Goal: Information Seeking & Learning: Learn about a topic

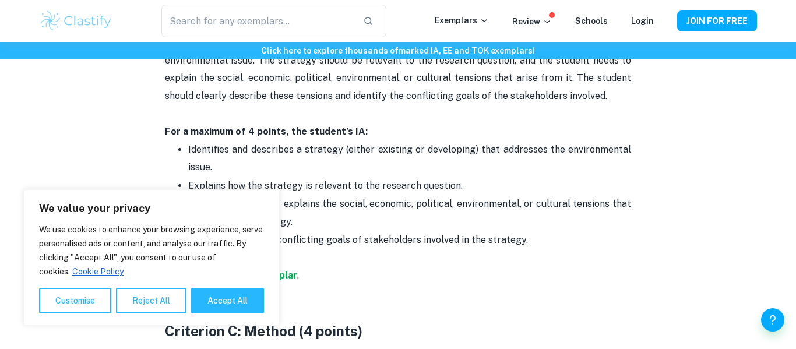
scroll to position [1020, 0]
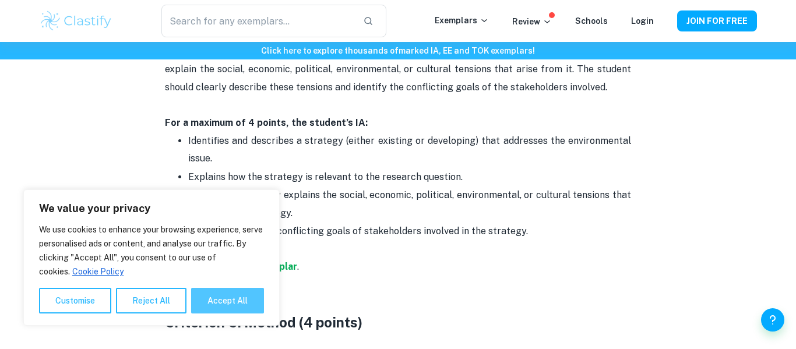
click at [215, 288] on button "Accept All" at bounding box center [227, 301] width 73 height 26
checkbox input "true"
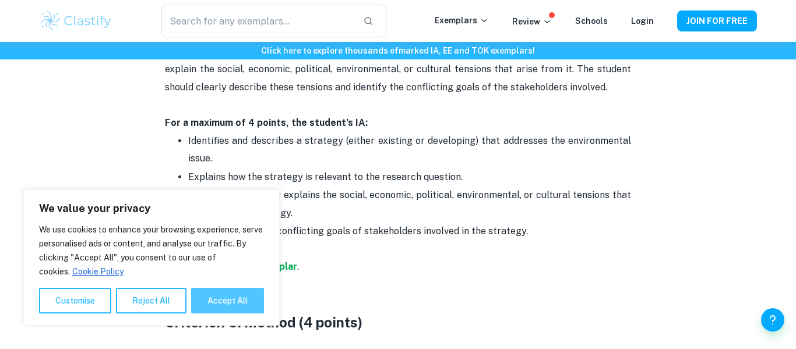
checkbox input "true"
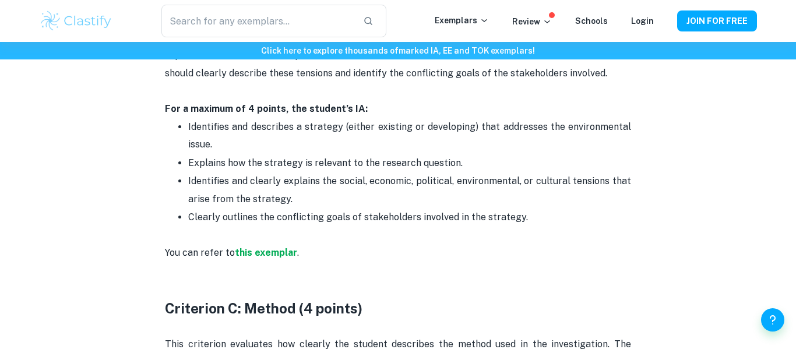
scroll to position [1035, 0]
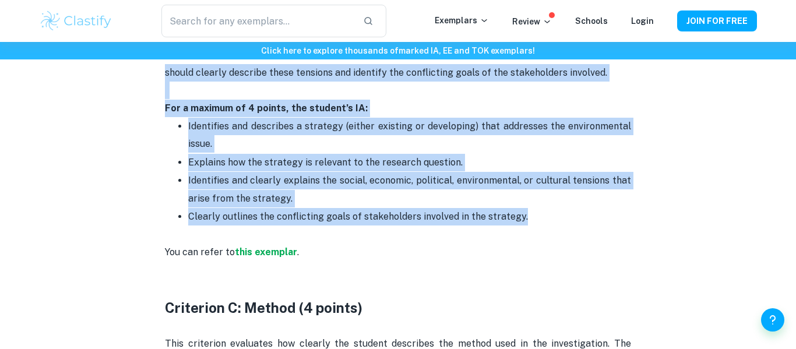
drag, startPoint x: 527, startPoint y: 213, endPoint x: 151, endPoint y: 81, distance: 398.7
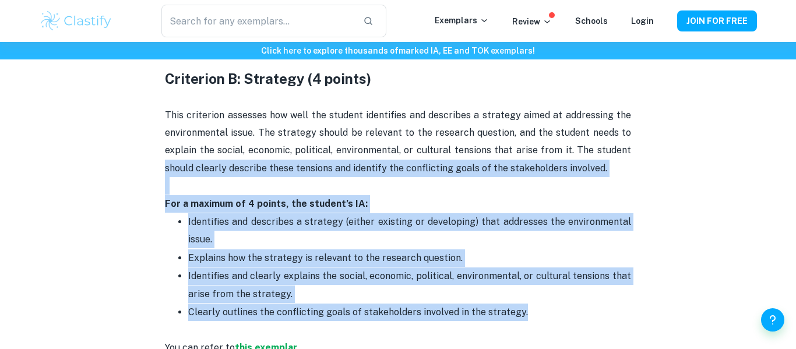
scroll to position [936, 0]
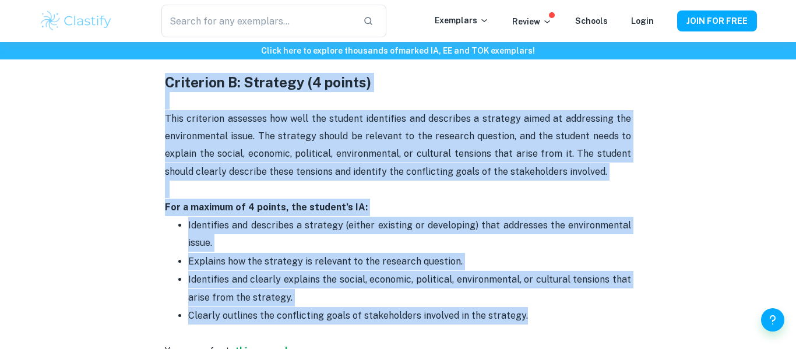
copy div "Criterion B: Strategy (4 points) This criterion assesses how well the student i…"
